Goal: Transaction & Acquisition: Obtain resource

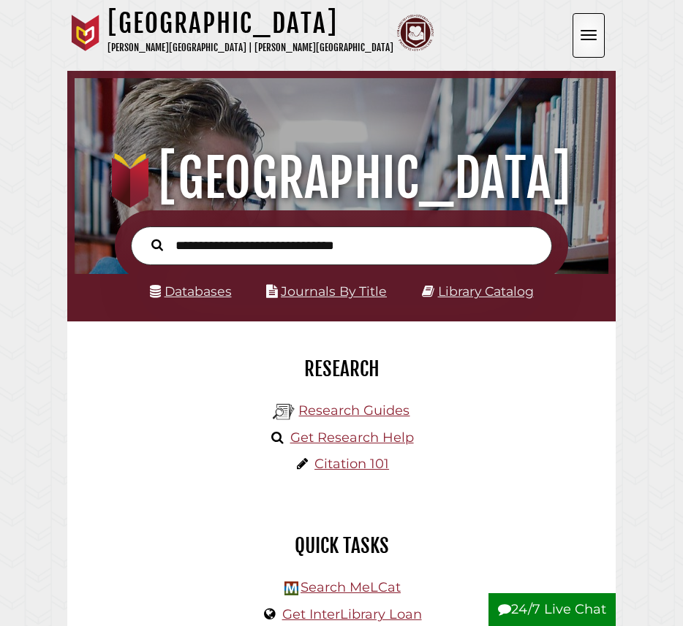
scroll to position [175, 526]
click at [582, 32] on button "Open the menu" at bounding box center [588, 35] width 32 height 45
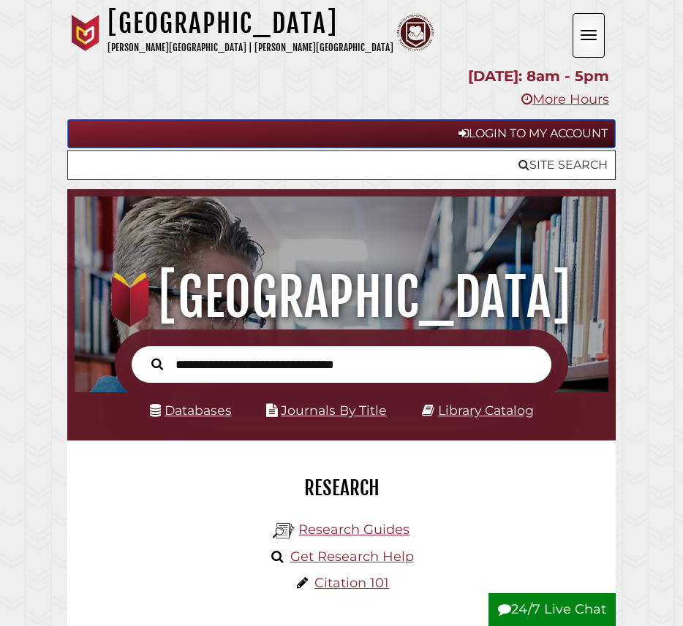
click at [577, 132] on link "Login to My Account" at bounding box center [341, 133] width 548 height 29
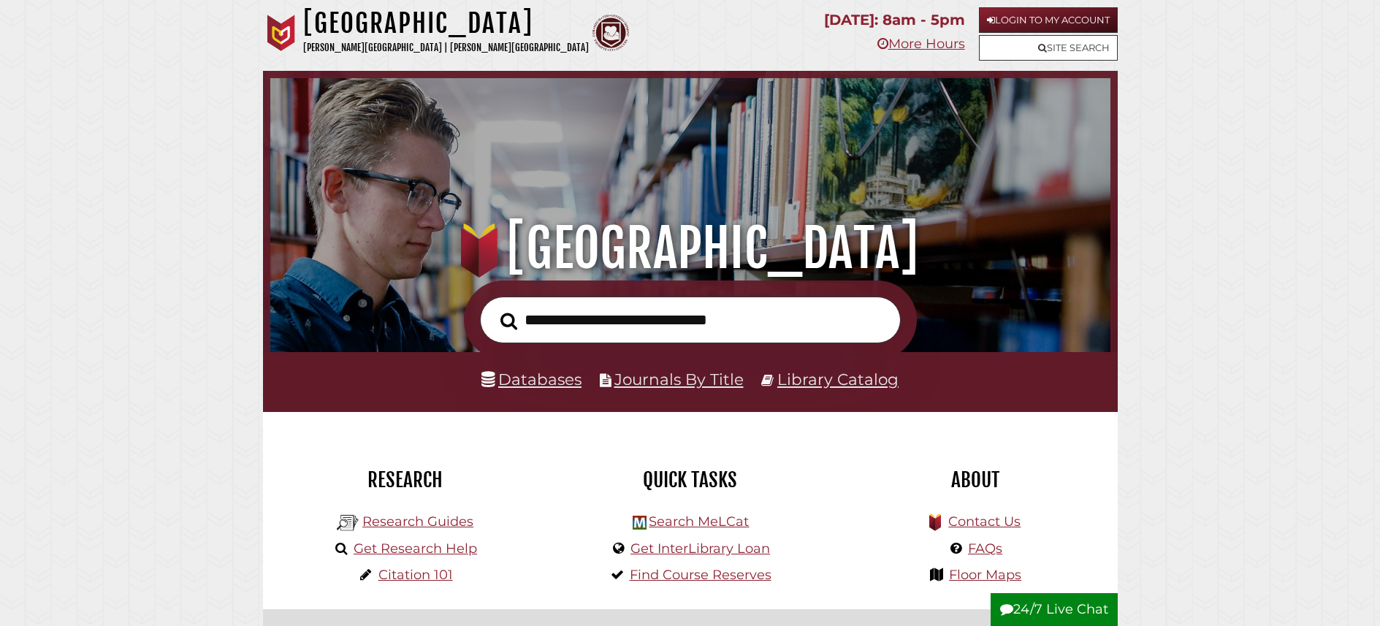
scroll to position [278, 833]
click at [910, 46] on link "More Hours" at bounding box center [922, 44] width 88 height 16
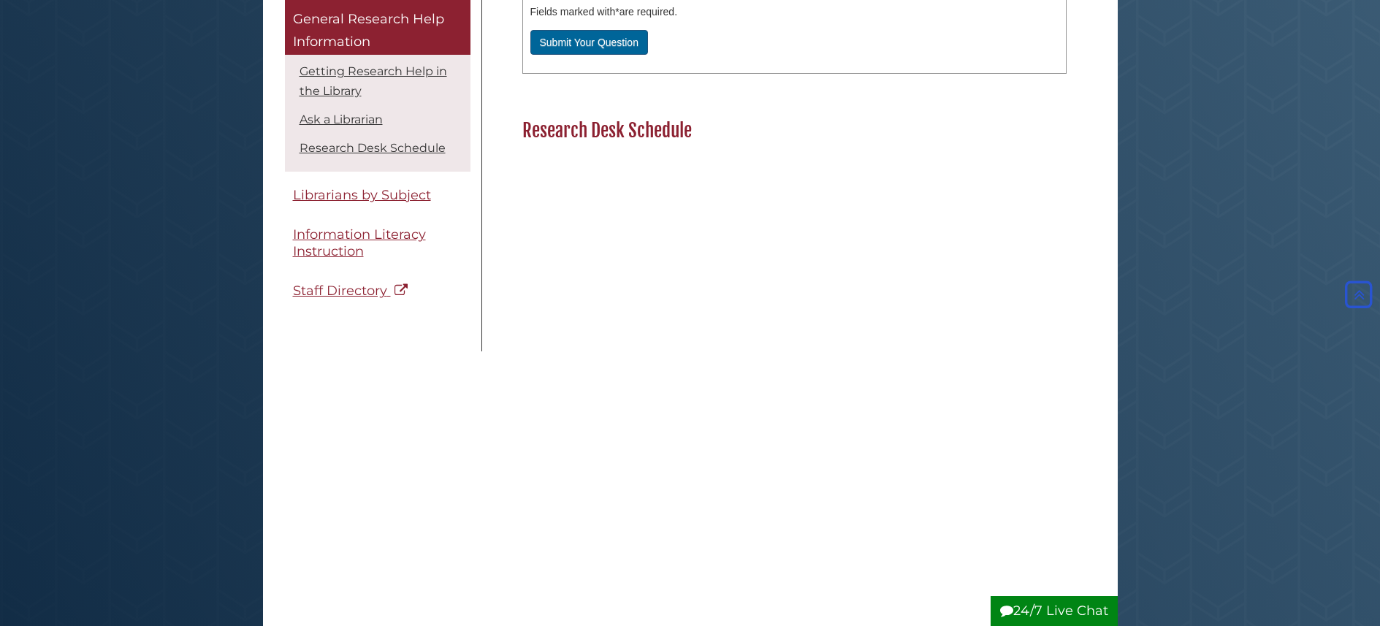
scroll to position [1090, 0]
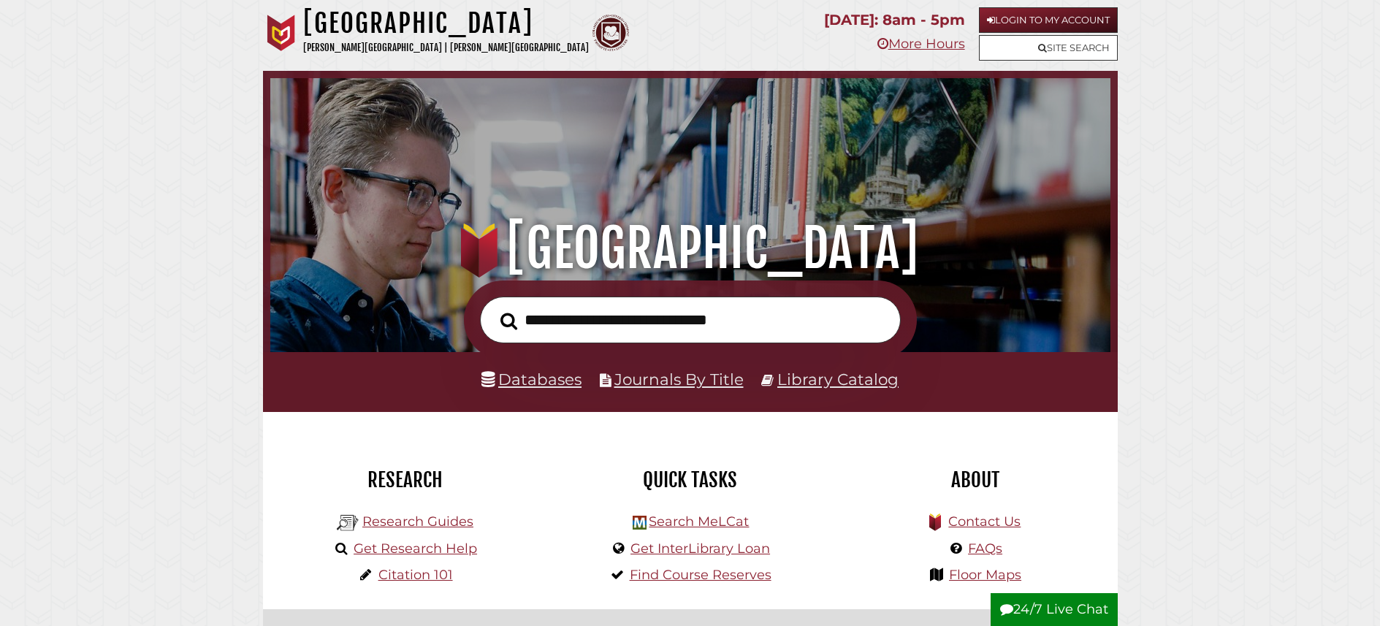
scroll to position [278, 833]
click at [1024, 21] on link "Login to My Account" at bounding box center [1048, 20] width 139 height 26
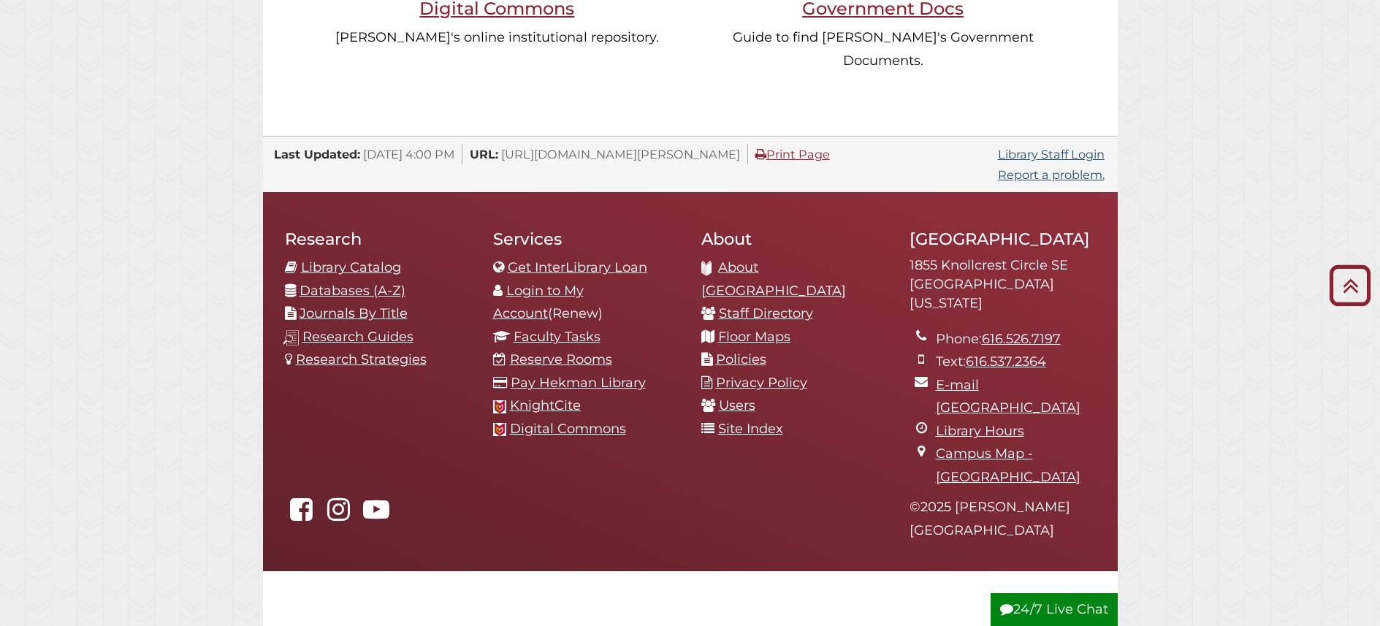
scroll to position [1566, 0]
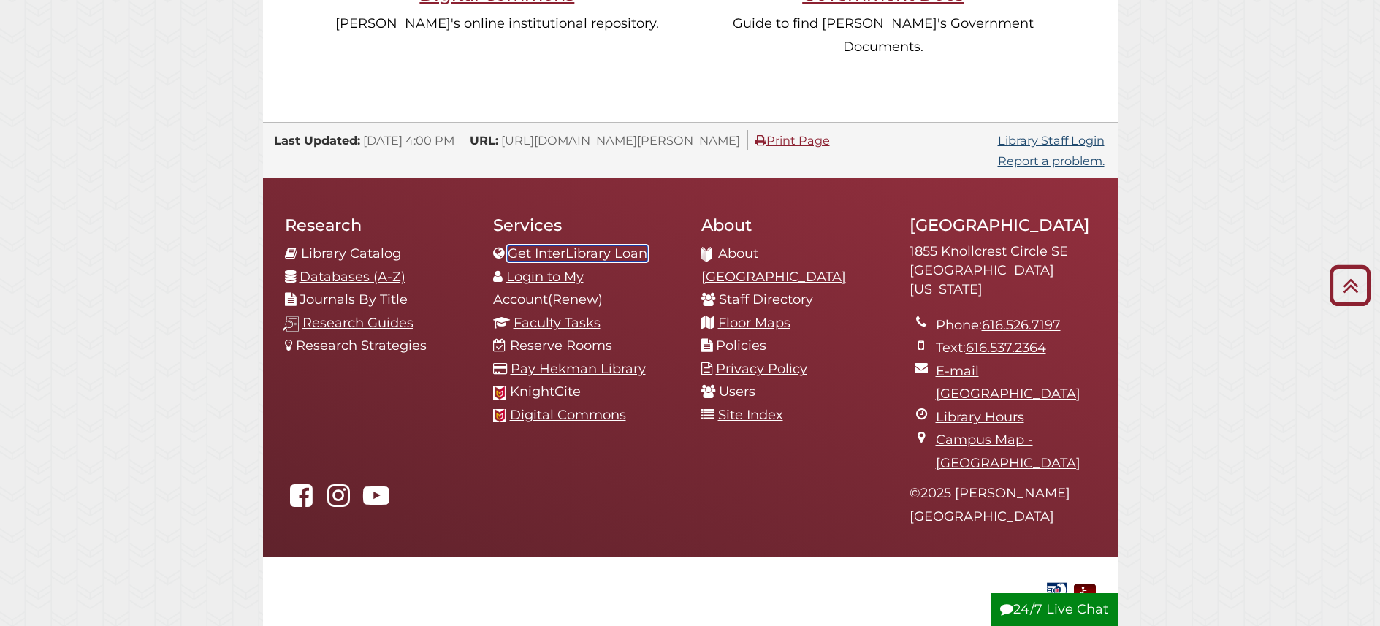
click at [552, 246] on link "Get InterLibrary Loan" at bounding box center [578, 254] width 140 height 16
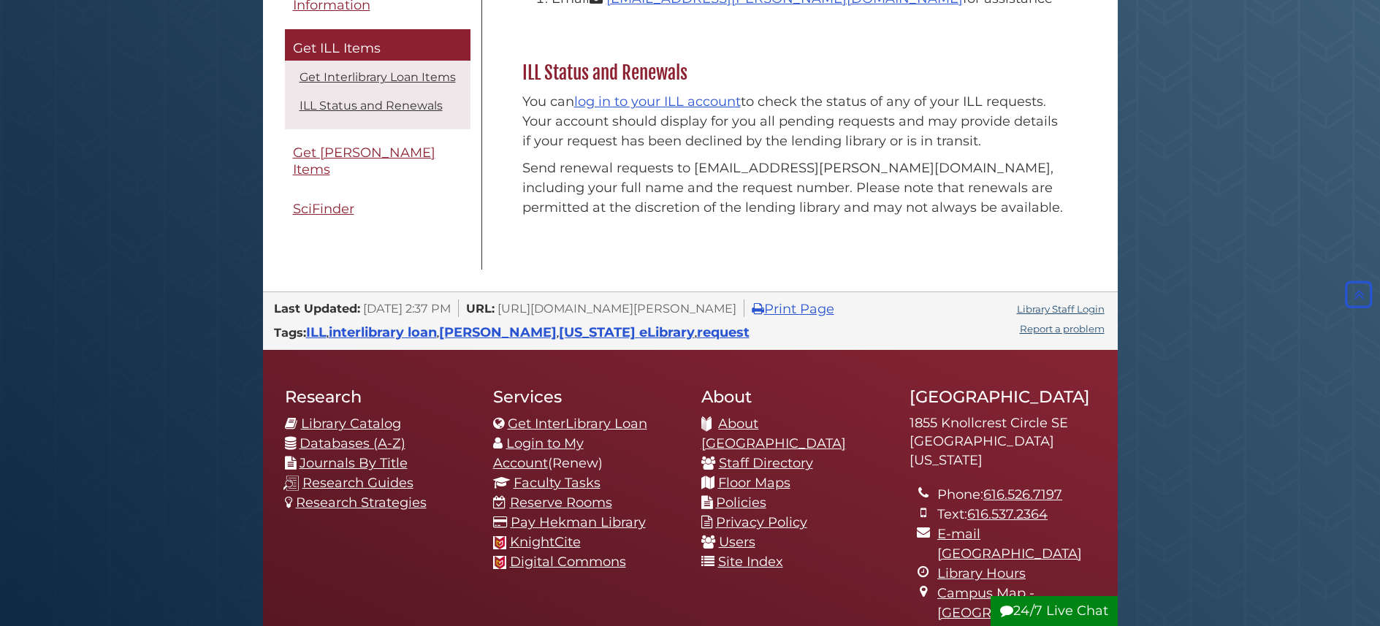
scroll to position [506, 0]
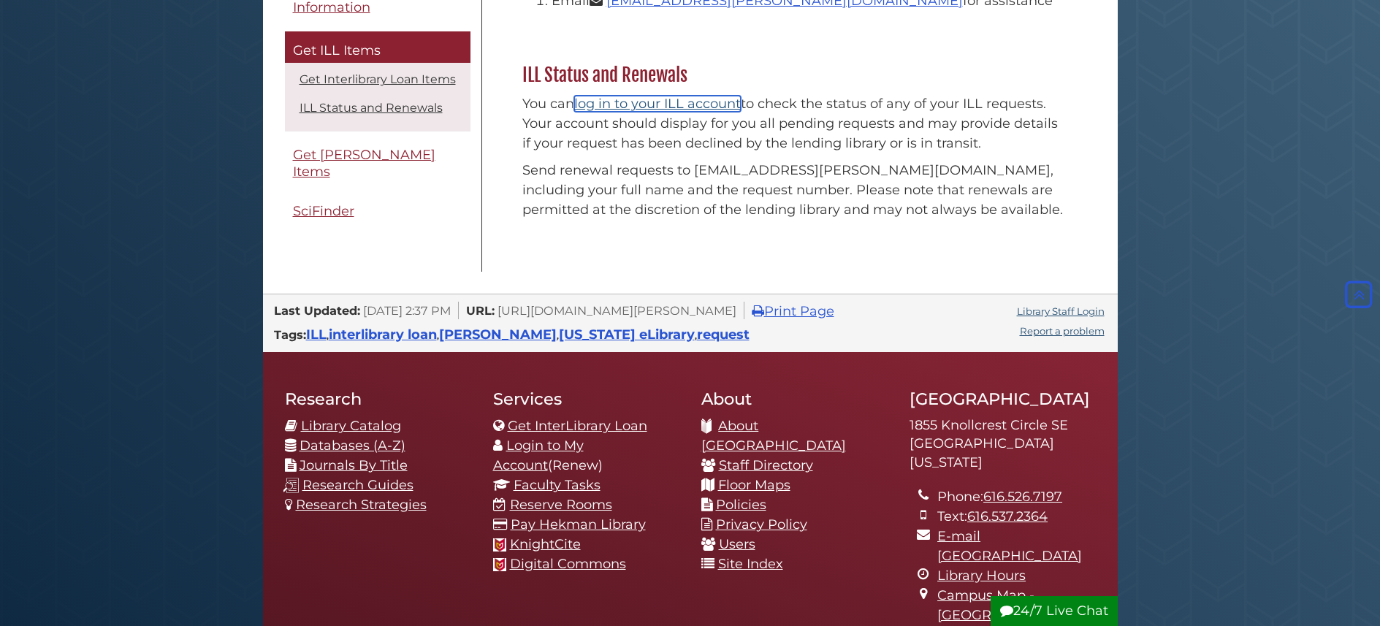
click at [652, 104] on link "log in to your ILL account" at bounding box center [657, 104] width 167 height 16
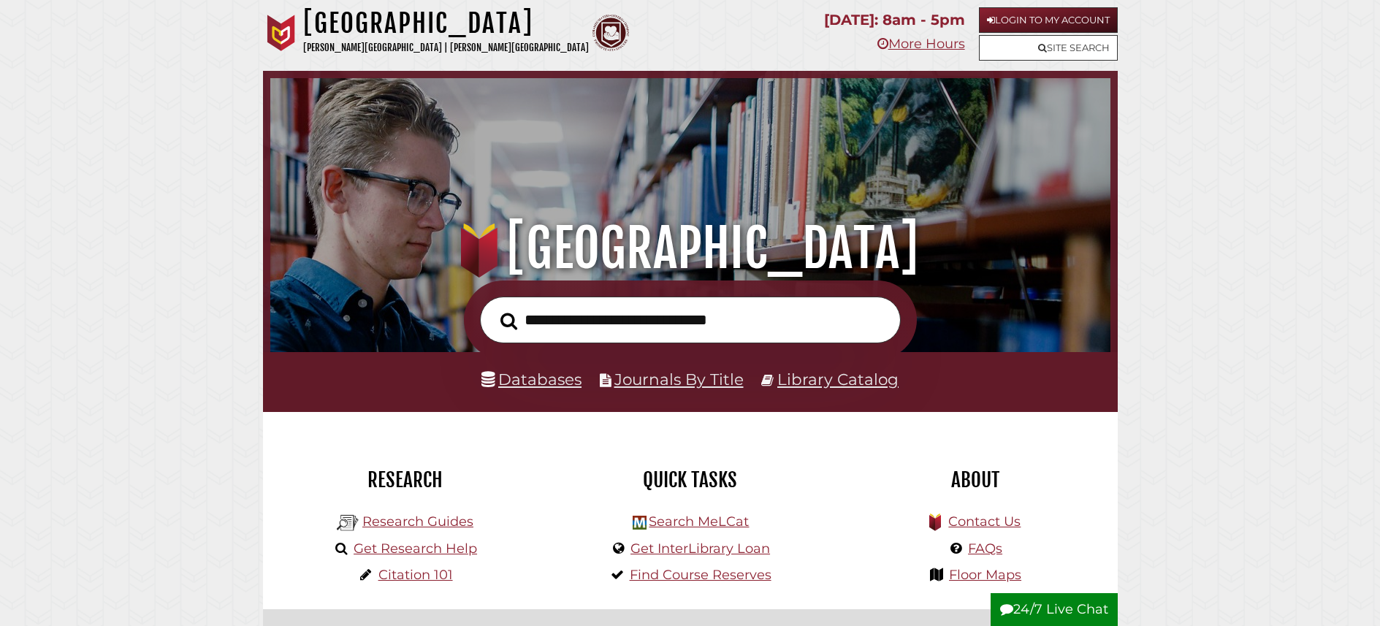
scroll to position [278, 833]
click at [617, 306] on input "text" at bounding box center [690, 320] width 421 height 47
type input "**********"
click at [493, 308] on button "Search" at bounding box center [508, 321] width 31 height 26
